Goal: Task Accomplishment & Management: Manage account settings

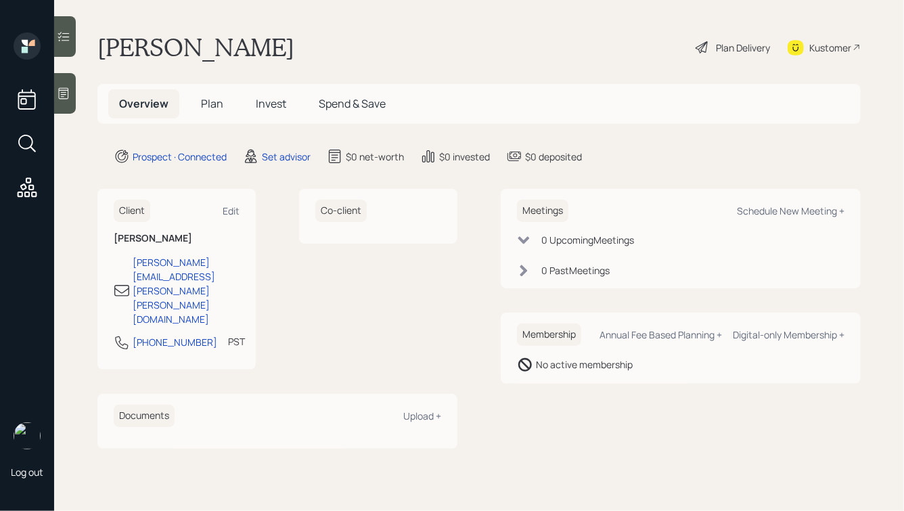
click at [62, 93] on icon at bounding box center [64, 94] width 14 height 14
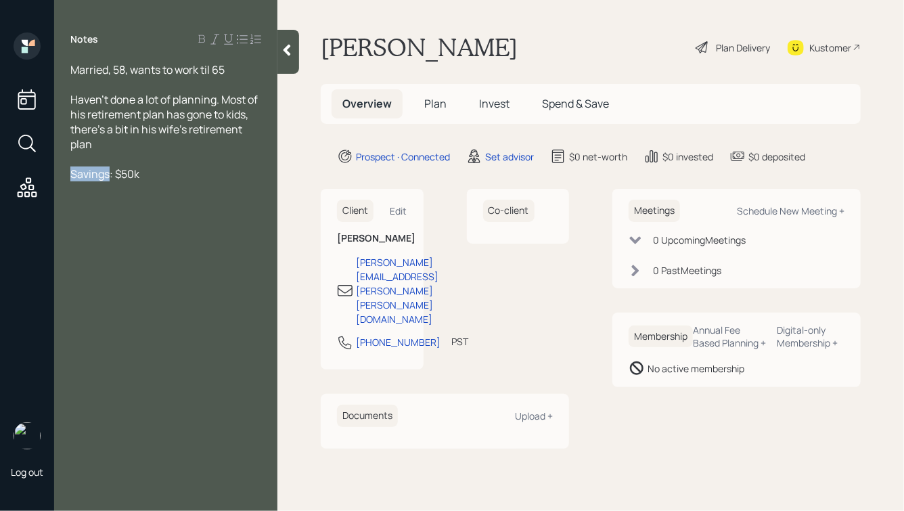
drag, startPoint x: 109, startPoint y: 174, endPoint x: 59, endPoint y: 174, distance: 50.1
click at [59, 174] on div "Married, 58, wants to work til 65 Haven't done a lot of planning. Most of his r…" at bounding box center [165, 121] width 223 height 119
click at [204, 179] on div "Emergency Fund: $50k" at bounding box center [165, 173] width 191 height 15
